Goal: Task Accomplishment & Management: Manage account settings

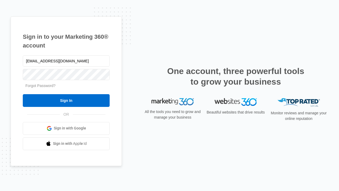
type input "dankie614@gmail.com"
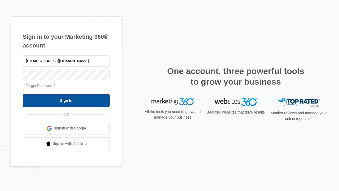
click at [66, 100] on input "Sign In" at bounding box center [66, 100] width 87 height 13
